Goal: Information Seeking & Learning: Learn about a topic

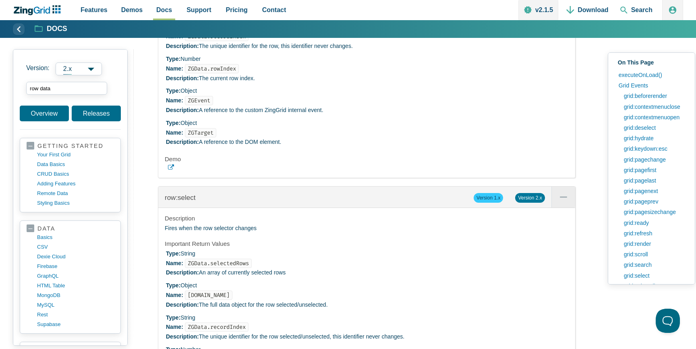
scroll to position [552, 0]
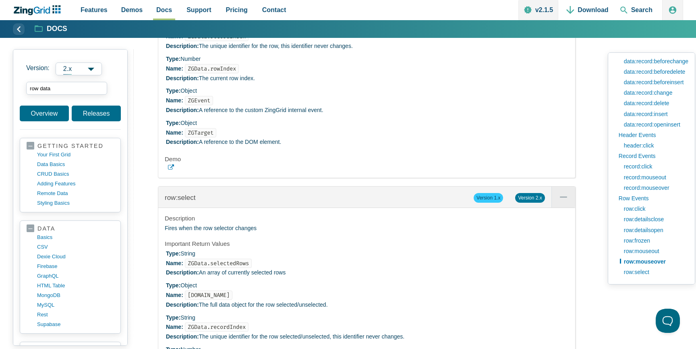
drag, startPoint x: 68, startPoint y: 91, endPoint x: 11, endPoint y: 90, distance: 56.8
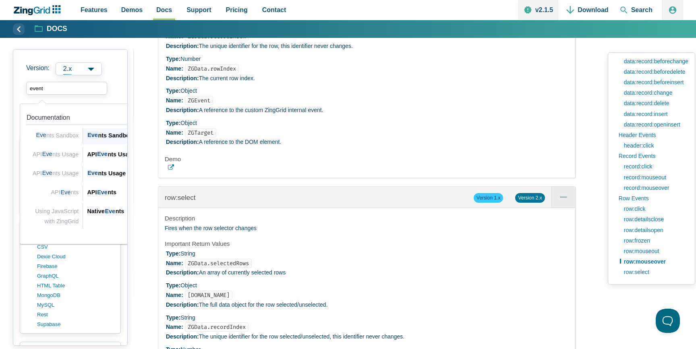
type input "events"
click at [98, 190] on div "API Events" at bounding box center [150, 192] width 127 height 10
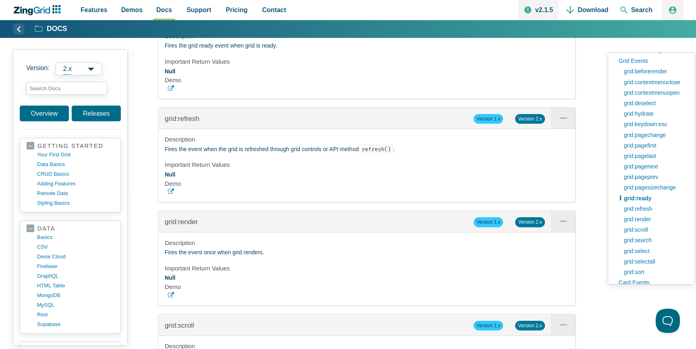
scroll to position [2026, 0]
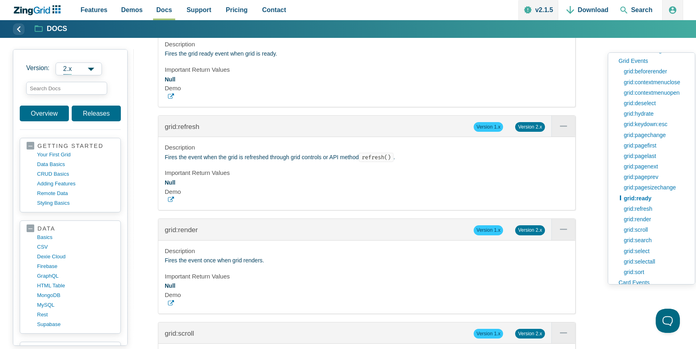
drag, startPoint x: 206, startPoint y: 63, endPoint x: 174, endPoint y: 62, distance: 31.8
click at [174, 33] on div "grid:ready Version 1.x Version 2.x" at bounding box center [366, 22] width 417 height 21
click at [656, 81] on link "grid:beforerender" at bounding box center [654, 82] width 68 height 10
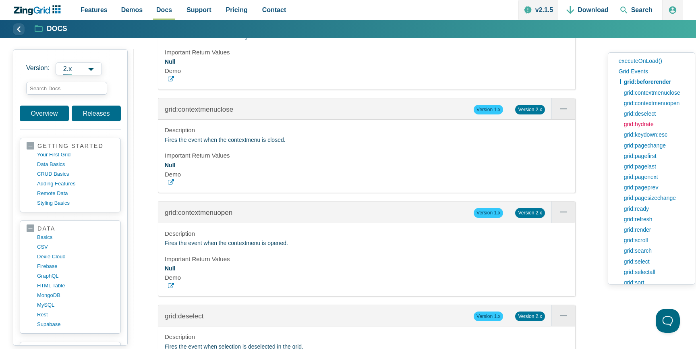
click at [645, 126] on link "grid:hydrate" at bounding box center [654, 124] width 68 height 10
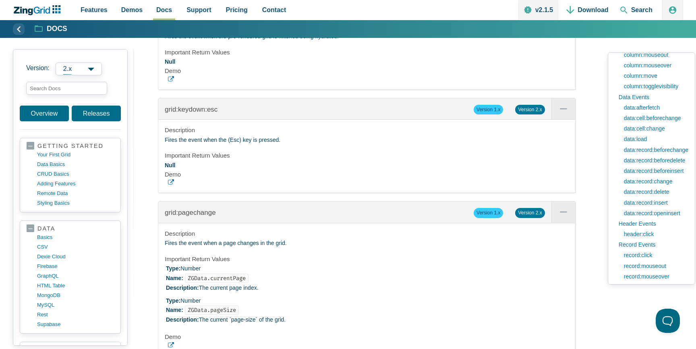
scroll to position [468, 0]
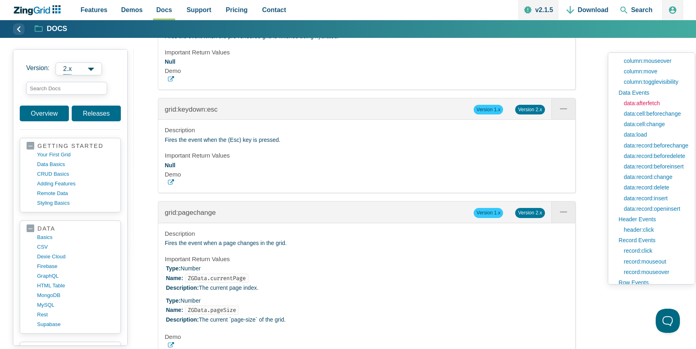
click at [645, 105] on link "data:afterfetch" at bounding box center [654, 103] width 68 height 10
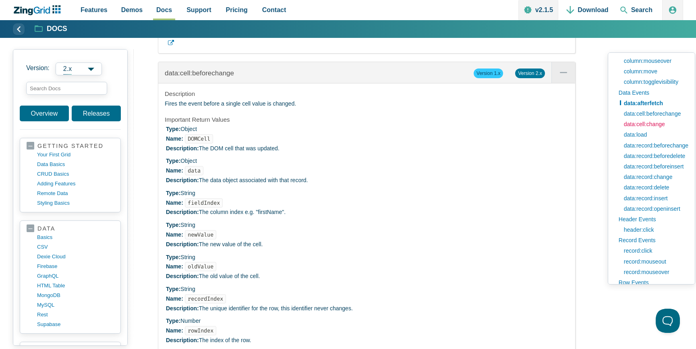
click at [656, 124] on link "data:cell:change" at bounding box center [654, 124] width 68 height 10
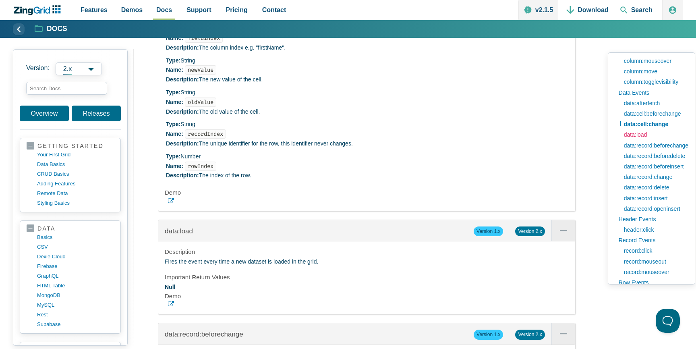
click at [641, 135] on link "data:load" at bounding box center [654, 134] width 68 height 10
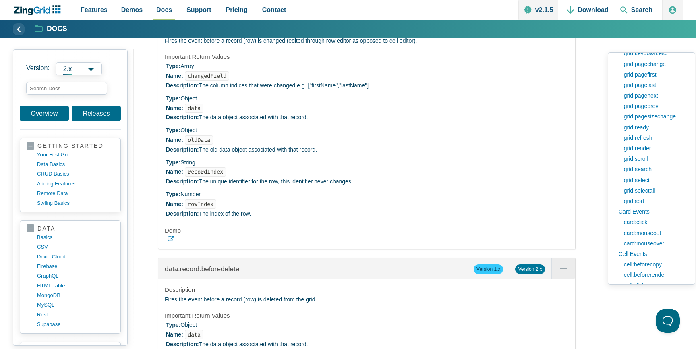
scroll to position [90, 0]
click at [640, 142] on link "grid:refresh" at bounding box center [654, 143] width 68 height 10
